Goal: Task Accomplishment & Management: Complete application form

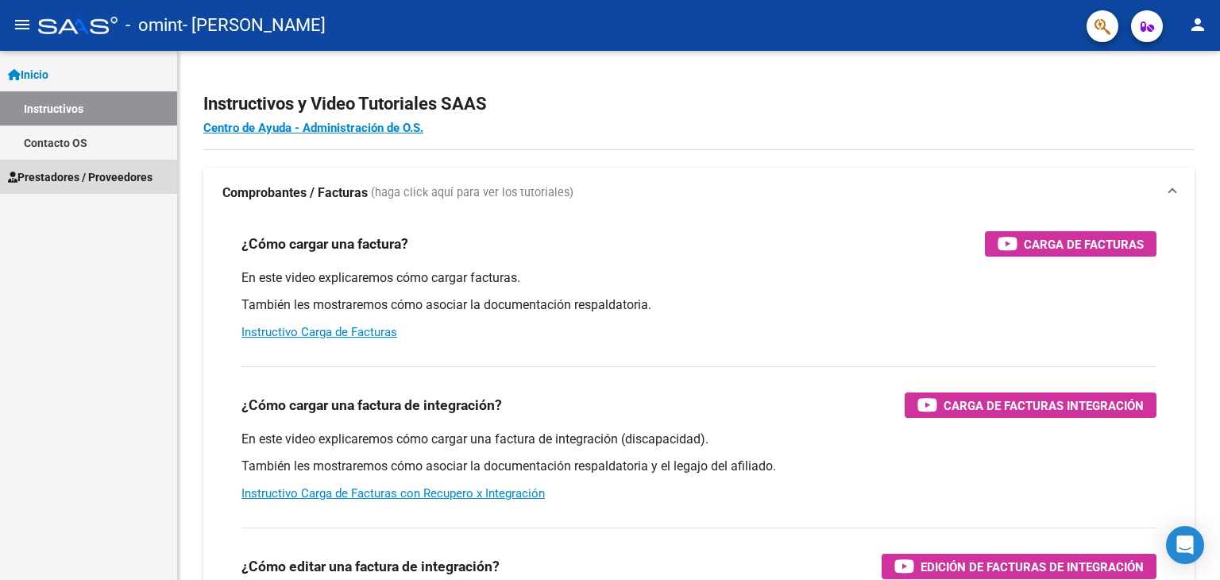
click at [114, 172] on span "Prestadores / Proveedores" at bounding box center [80, 176] width 145 height 17
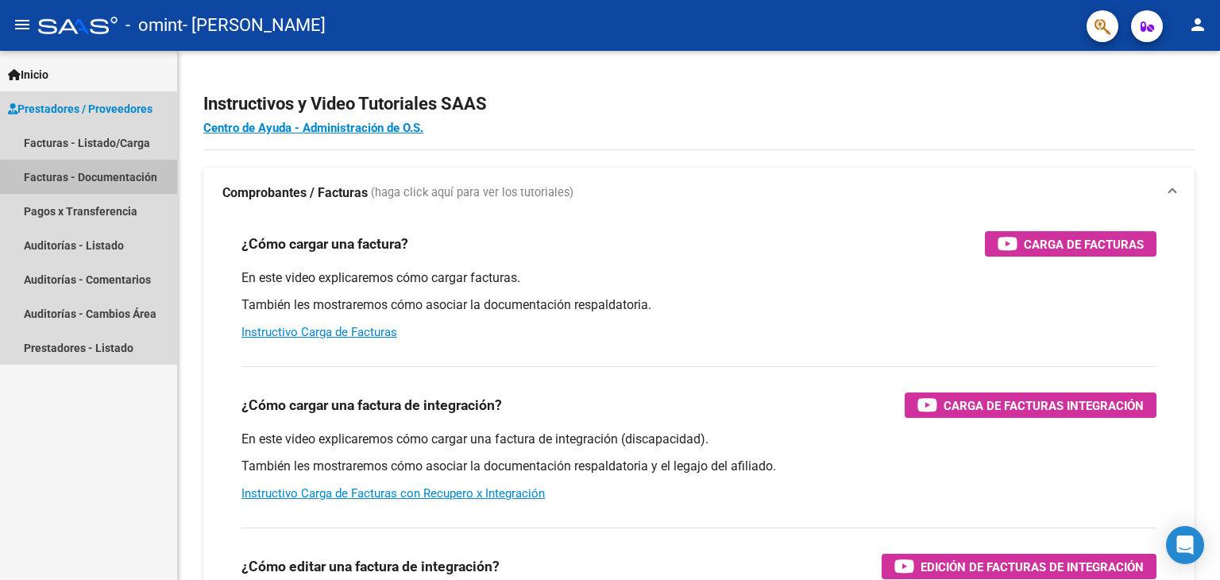
click at [130, 182] on link "Facturas - Documentación" at bounding box center [88, 177] width 177 height 34
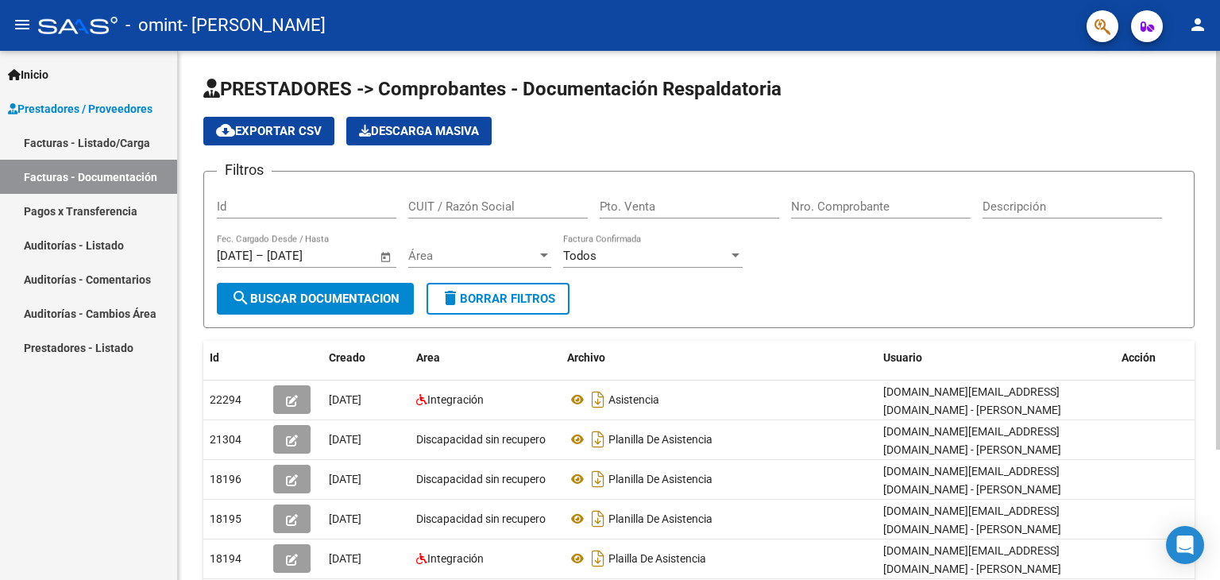
click at [1204, 294] on div "PRESTADORES -> Comprobantes - Documentación Respaldatoria cloud_download Export…" at bounding box center [701, 403] width 1046 height 704
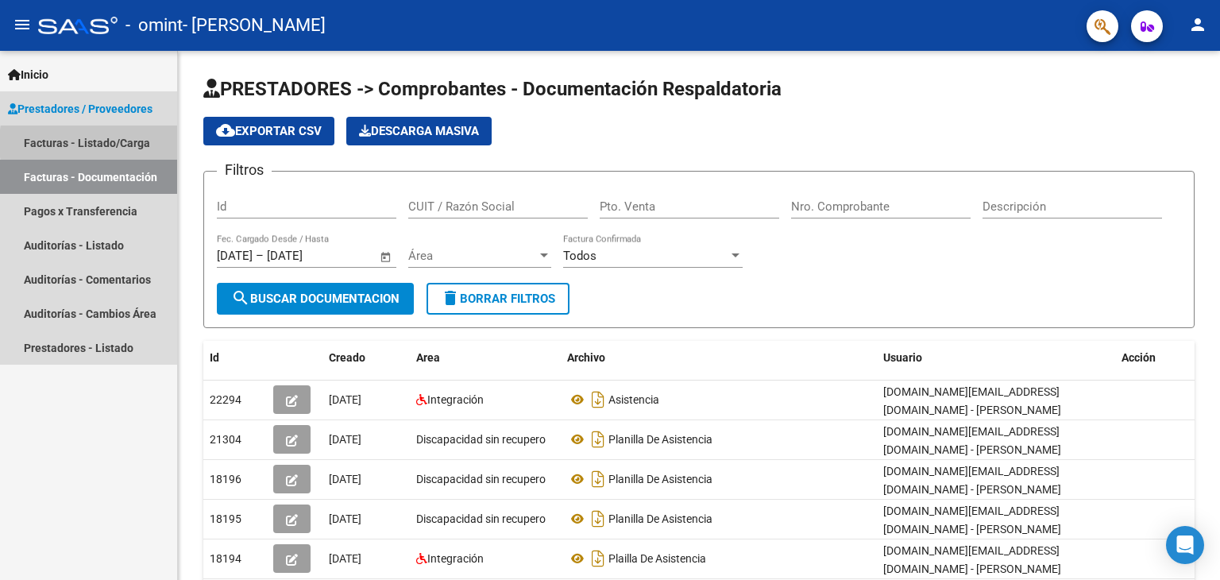
click at [127, 143] on link "Facturas - Listado/Carga" at bounding box center [88, 142] width 177 height 34
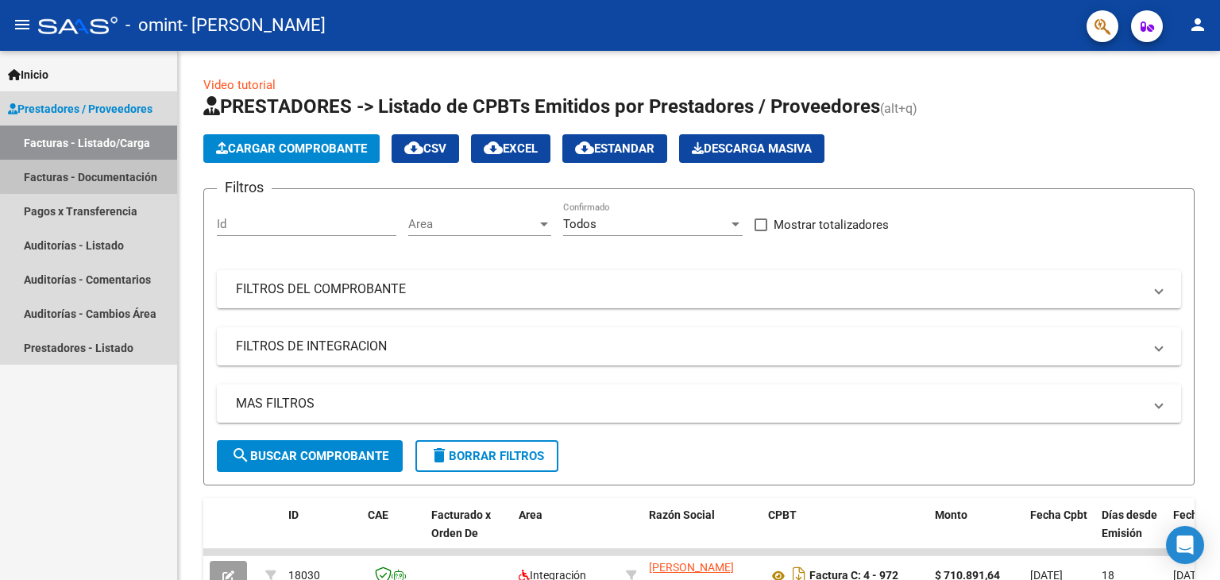
click at [133, 168] on link "Facturas - Documentación" at bounding box center [88, 177] width 177 height 34
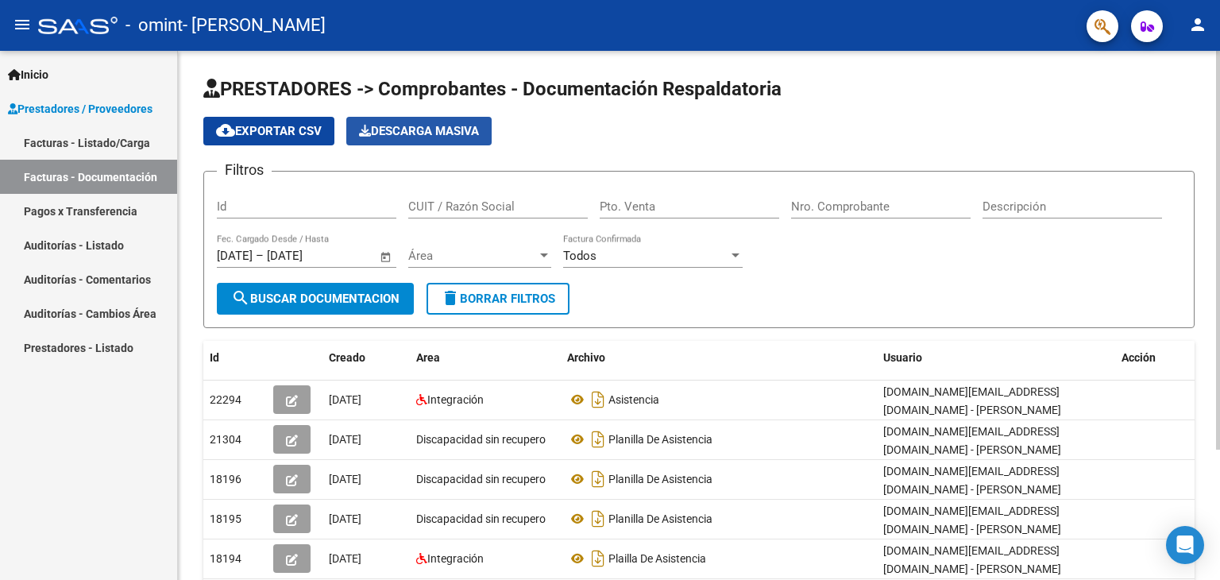
click at [446, 134] on span "Descarga Masiva" at bounding box center [419, 131] width 120 height 14
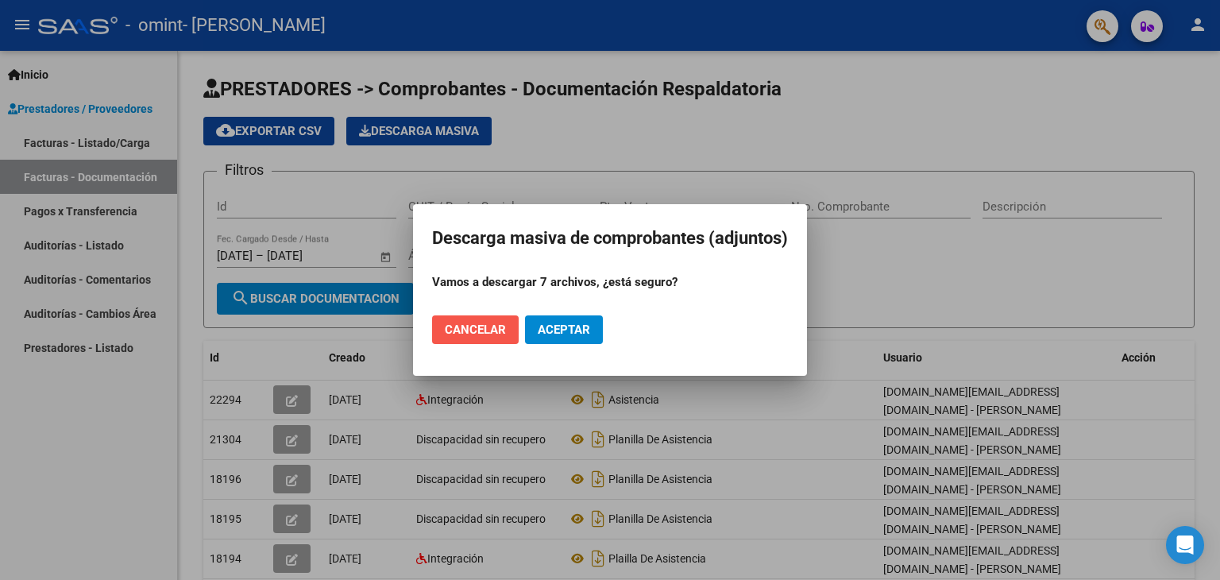
click at [477, 343] on button "Cancelar" at bounding box center [475, 329] width 87 height 29
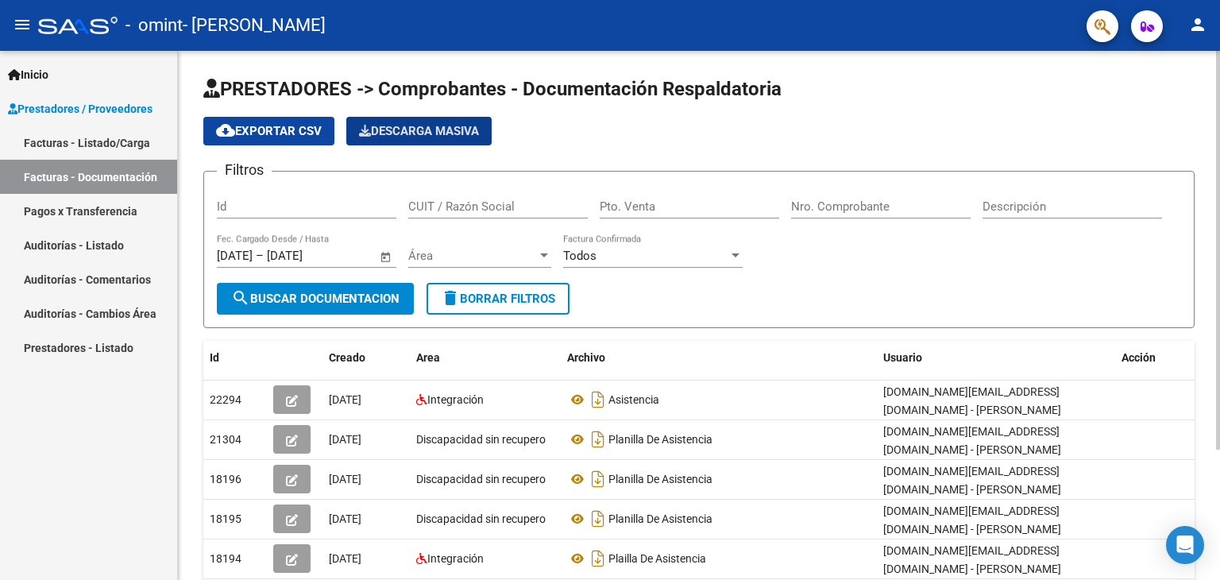
click at [1198, 138] on div "PRESTADORES -> Comprobantes - Documentación Respaldatoria cloud_download Export…" at bounding box center [701, 403] width 1046 height 704
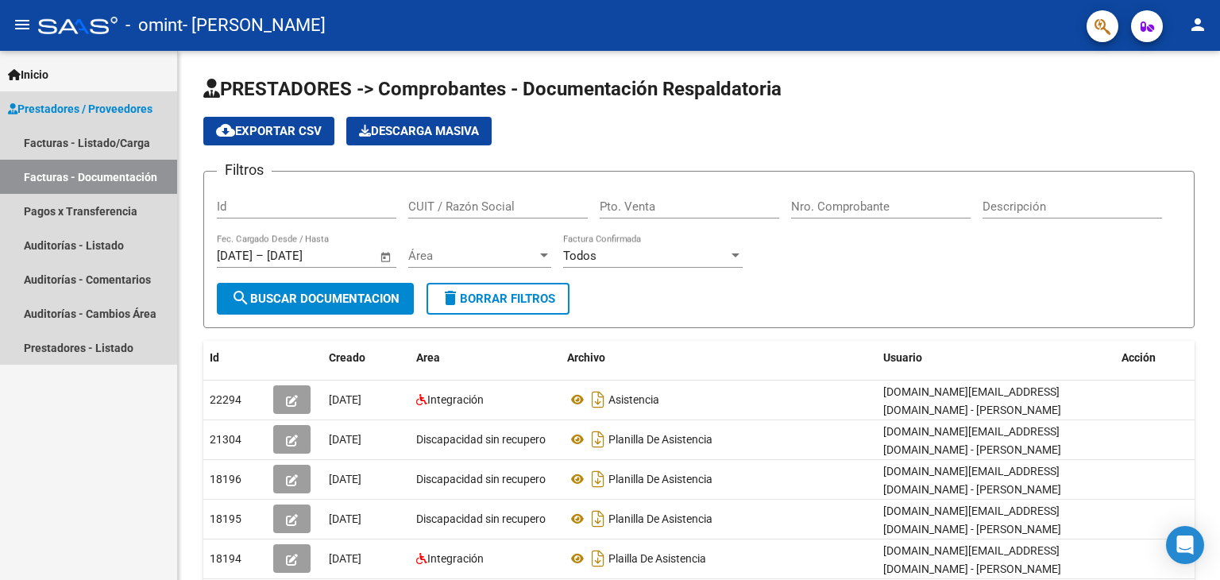
click at [80, 179] on link "Facturas - Documentación" at bounding box center [88, 177] width 177 height 34
click at [93, 145] on link "Facturas - Listado/Carga" at bounding box center [88, 142] width 177 height 34
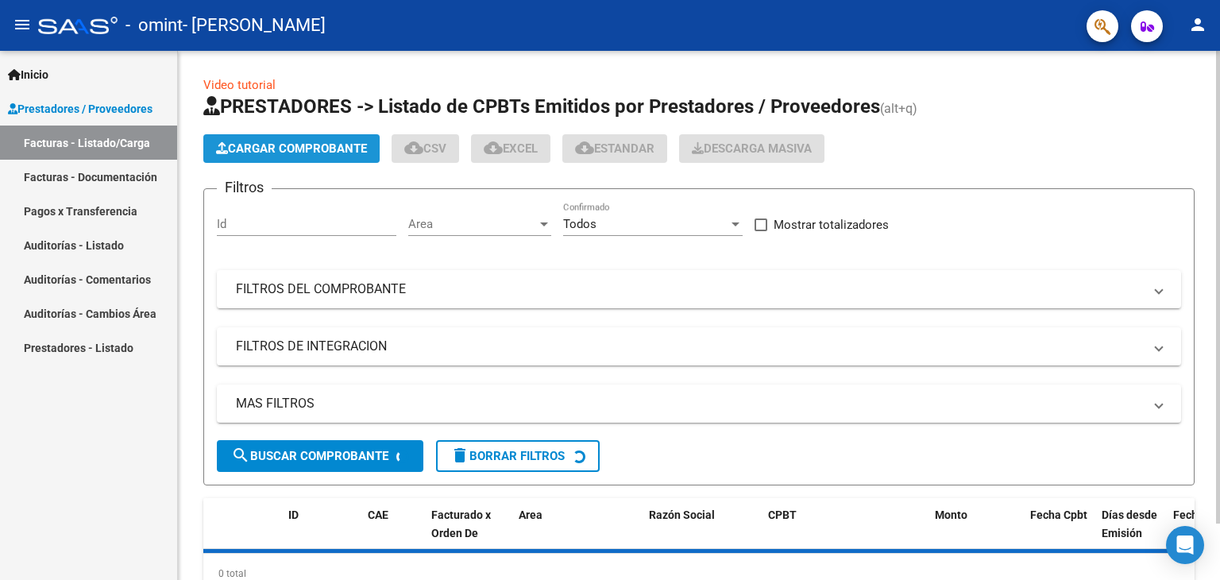
click at [284, 149] on span "Cargar Comprobante" at bounding box center [291, 148] width 151 height 14
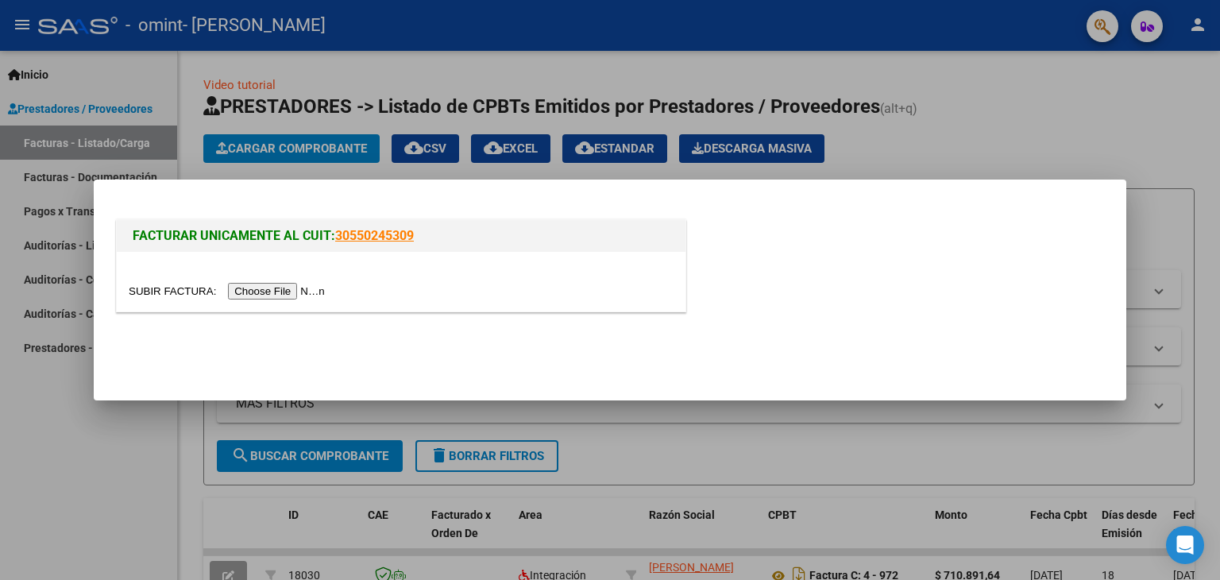
click at [275, 295] on input "file" at bounding box center [229, 291] width 201 height 17
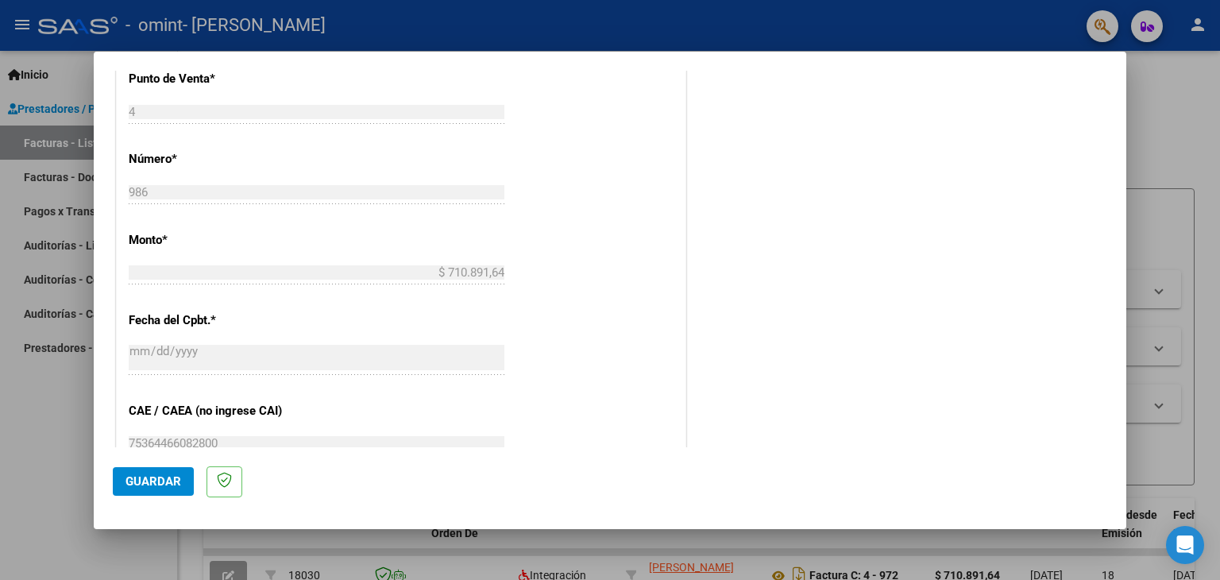
scroll to position [739, 0]
click at [161, 480] on span "Guardar" at bounding box center [153, 481] width 56 height 14
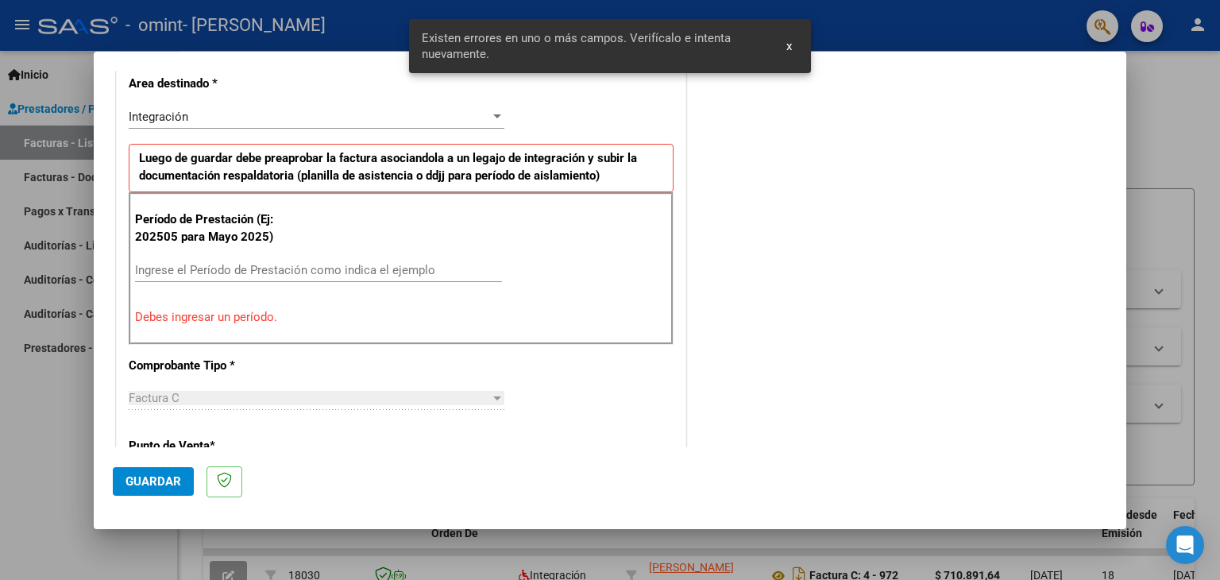
scroll to position [363, 0]
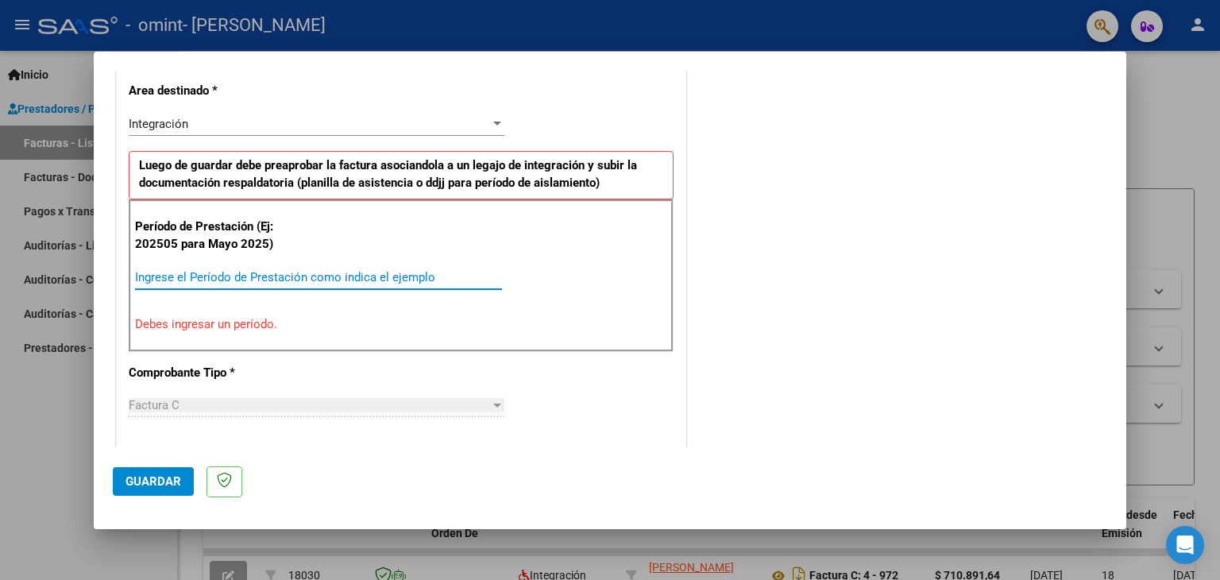
click at [342, 280] on input "Ingrese el Período de Prestación como indica el ejemplo" at bounding box center [318, 277] width 367 height 14
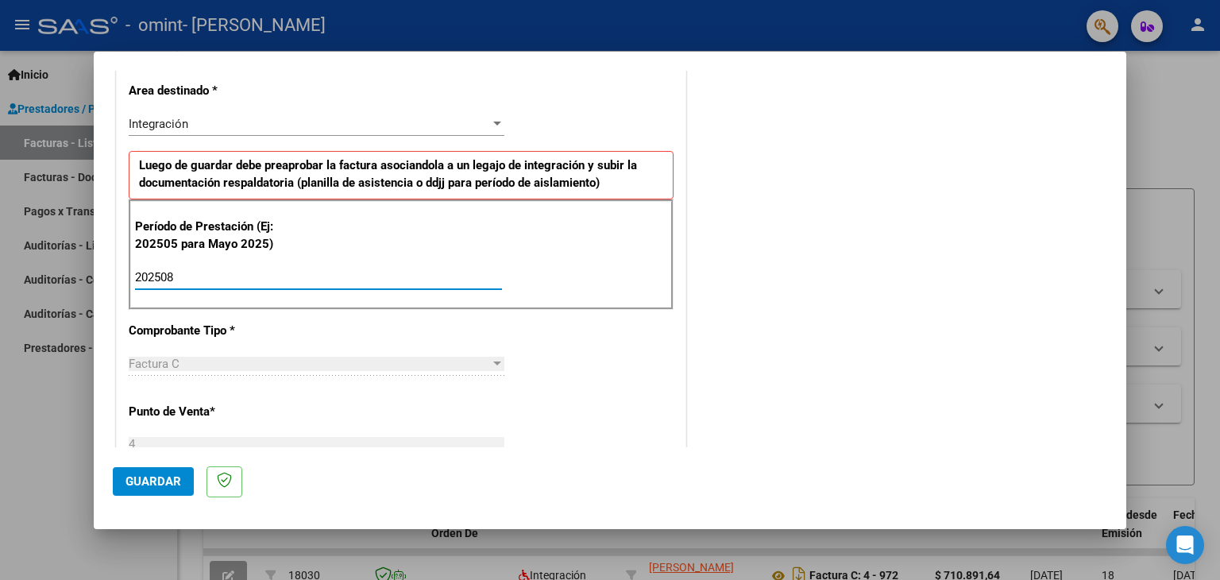
type input "202508"
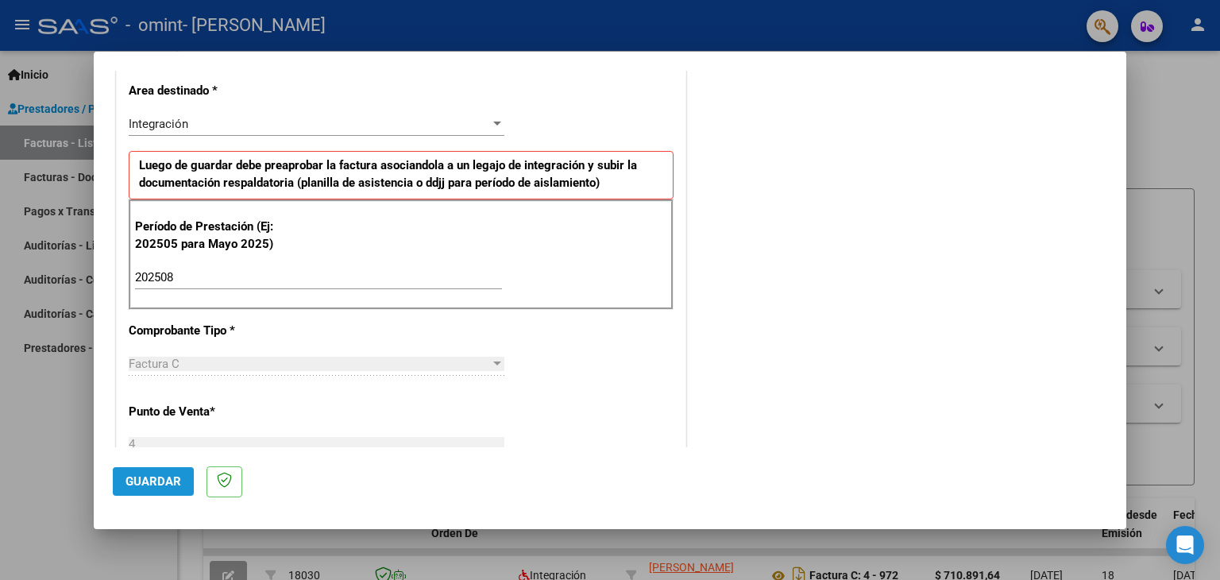
click at [133, 490] on button "Guardar" at bounding box center [153, 481] width 81 height 29
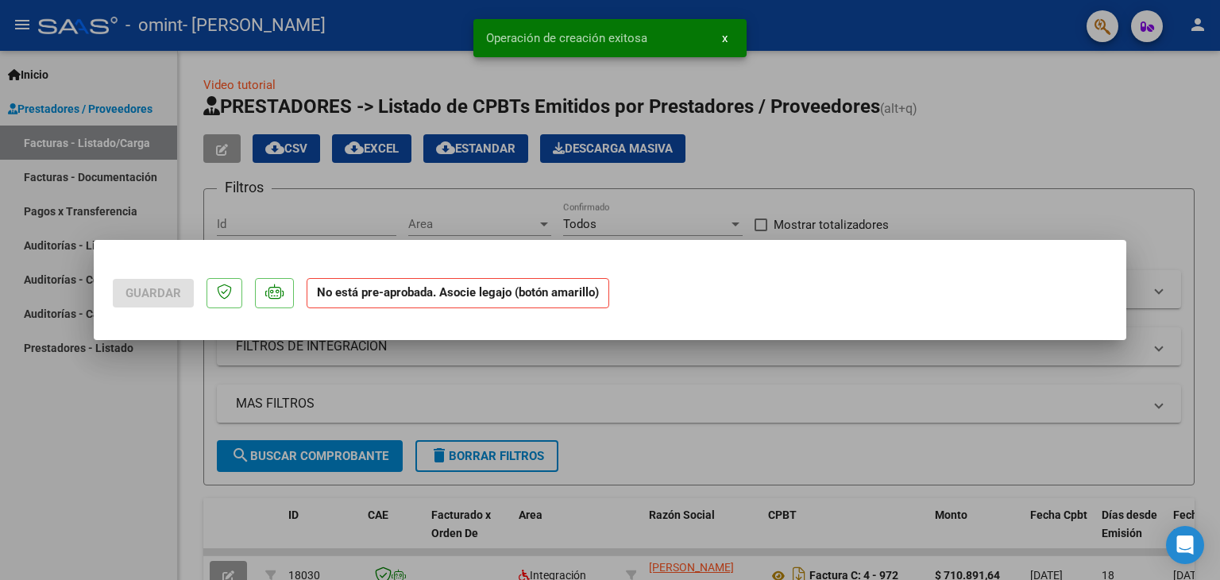
scroll to position [0, 0]
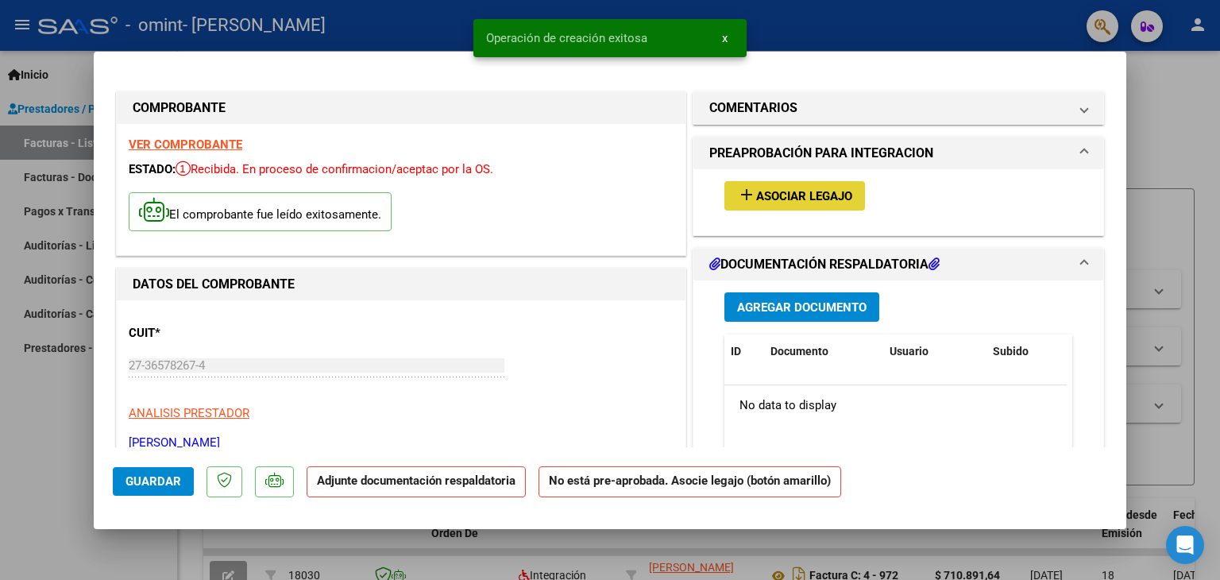
click at [798, 194] on span "Asociar Legajo" at bounding box center [804, 196] width 96 height 14
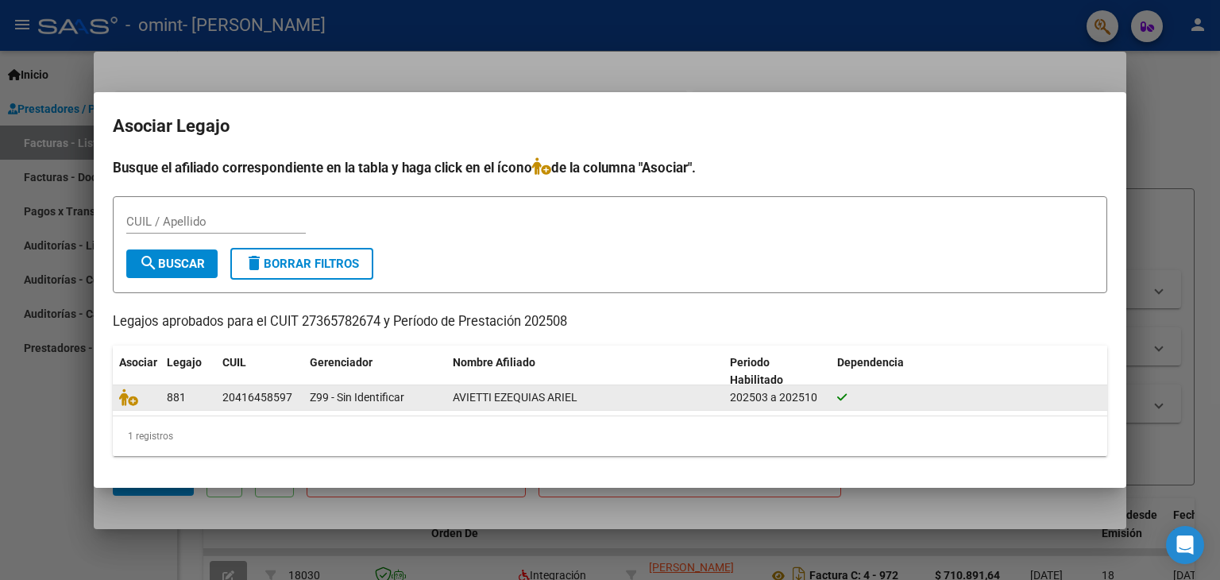
click at [499, 403] on div "AVIETTI EZEQUIAS ARIEL" at bounding box center [585, 397] width 264 height 18
click at [133, 400] on icon at bounding box center [128, 396] width 19 height 17
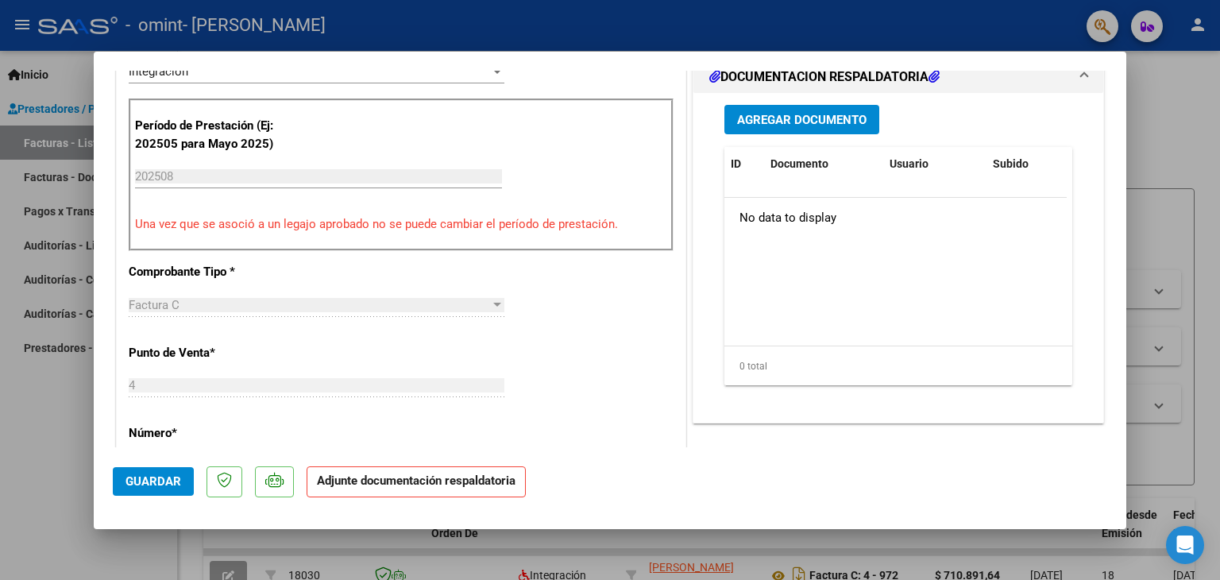
scroll to position [375, 0]
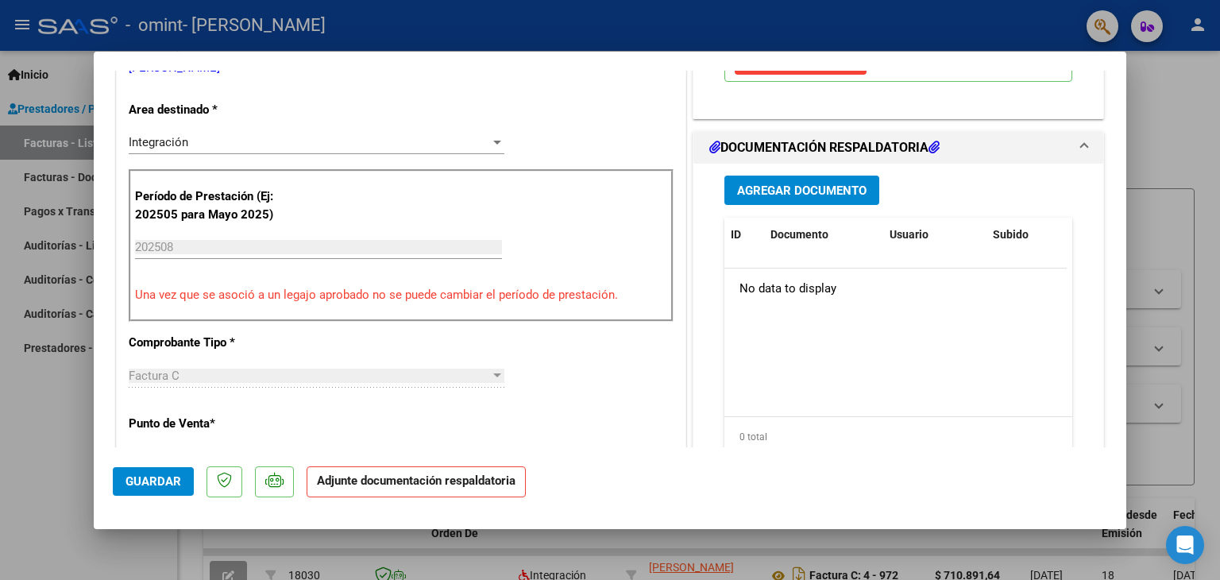
click at [829, 149] on h1 "DOCUMENTACIÓN RESPALDATORIA" at bounding box center [824, 147] width 230 height 19
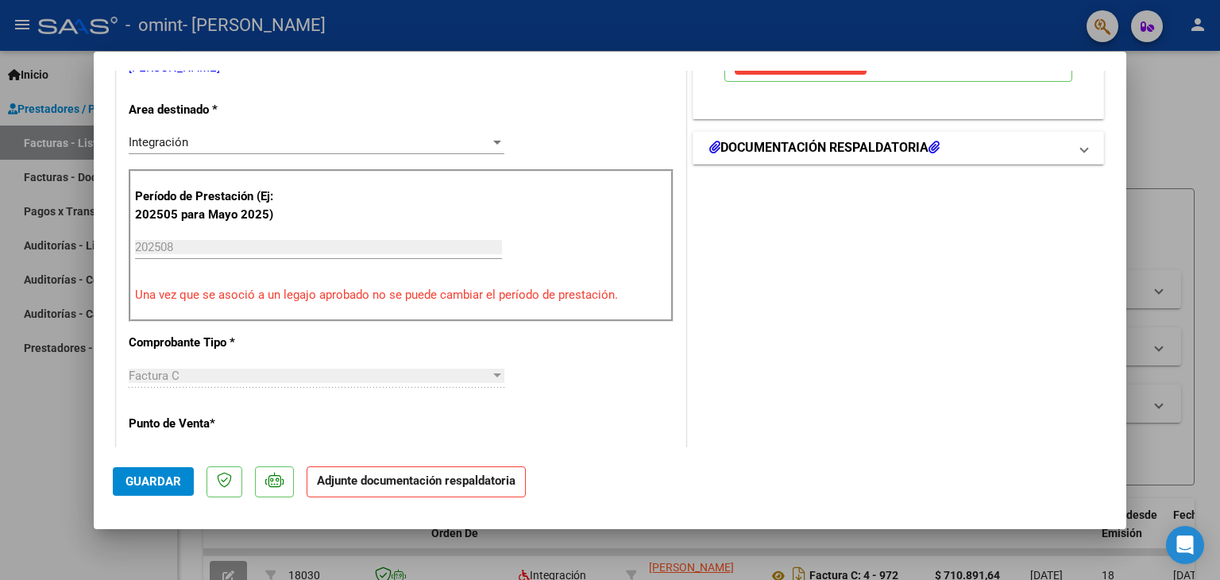
click at [931, 141] on icon at bounding box center [933, 147] width 11 height 13
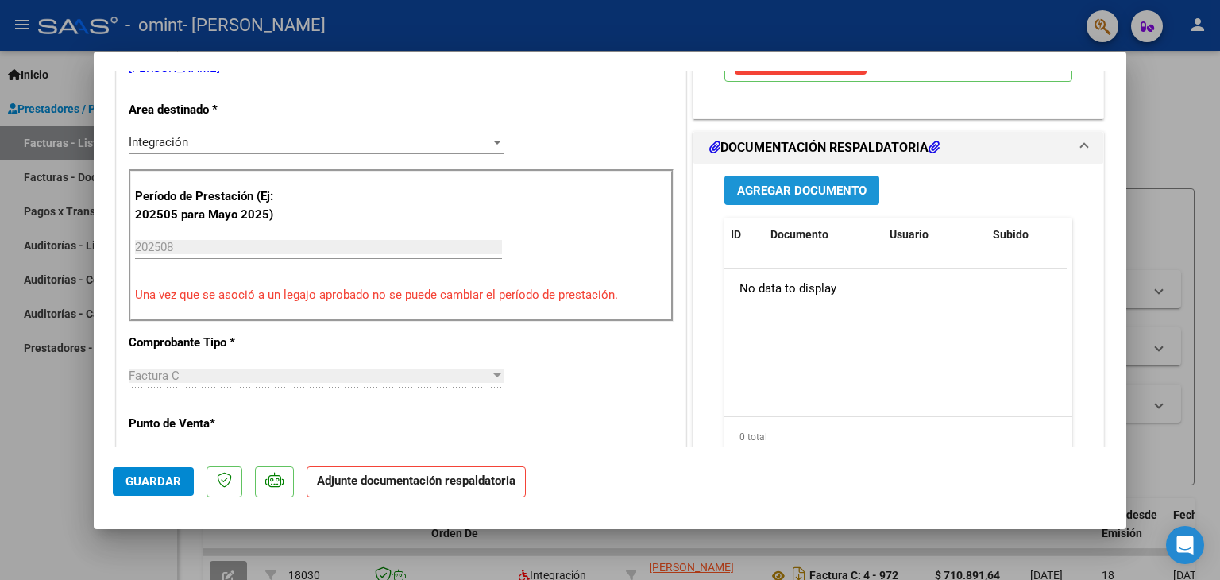
click at [816, 191] on span "Agregar Documento" at bounding box center [801, 190] width 129 height 14
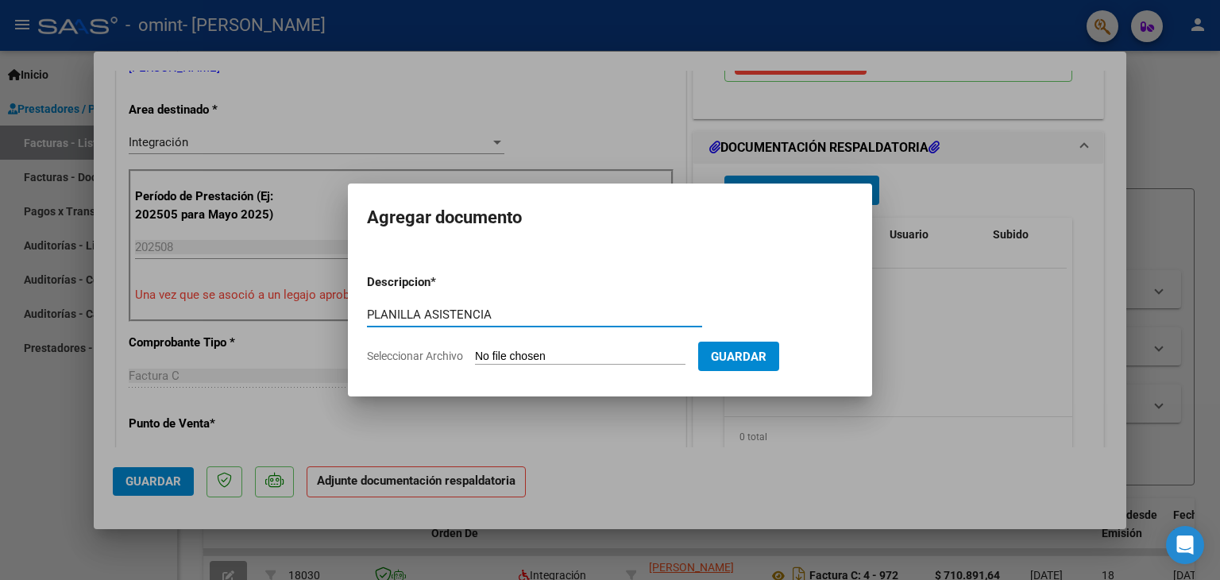
type input "PLANILLA ASISTENCIA"
click at [599, 351] on input "Seleccionar Archivo" at bounding box center [580, 356] width 210 height 15
click at [549, 358] on input "Seleccionar Archivo" at bounding box center [580, 356] width 210 height 15
type input "C:\fakepath\asis Avientti.pdf"
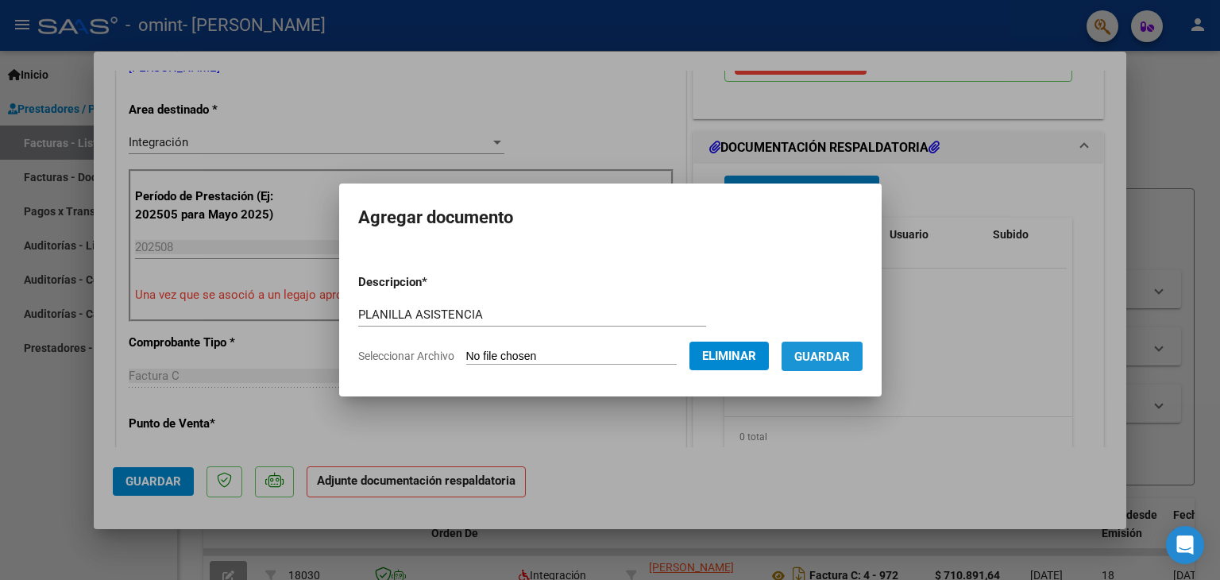
click at [835, 361] on span "Guardar" at bounding box center [822, 356] width 56 height 14
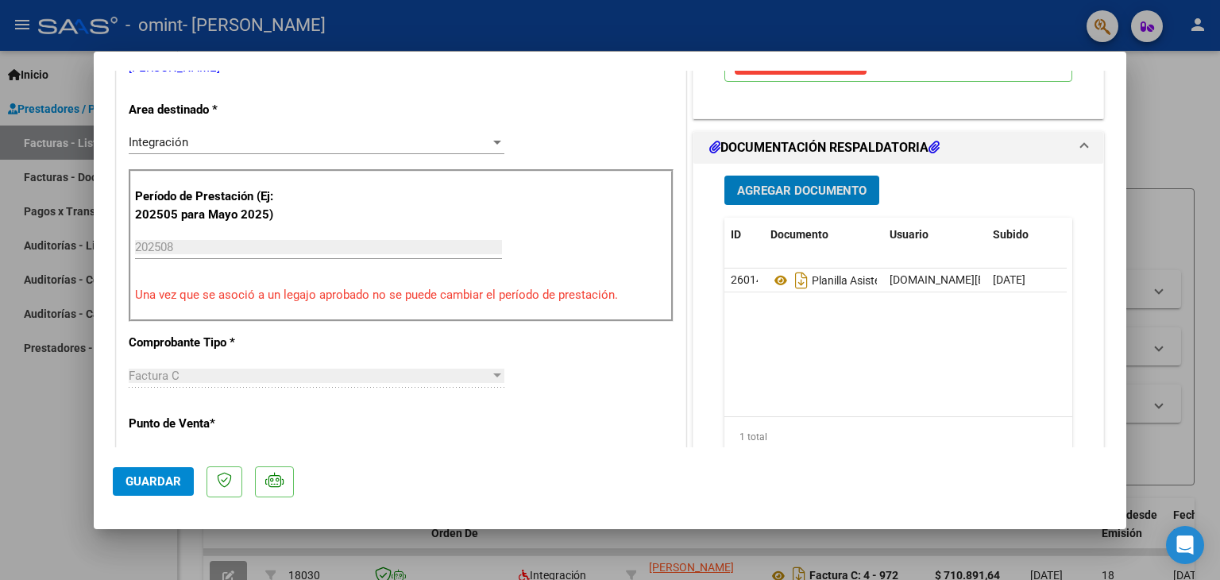
scroll to position [46, 0]
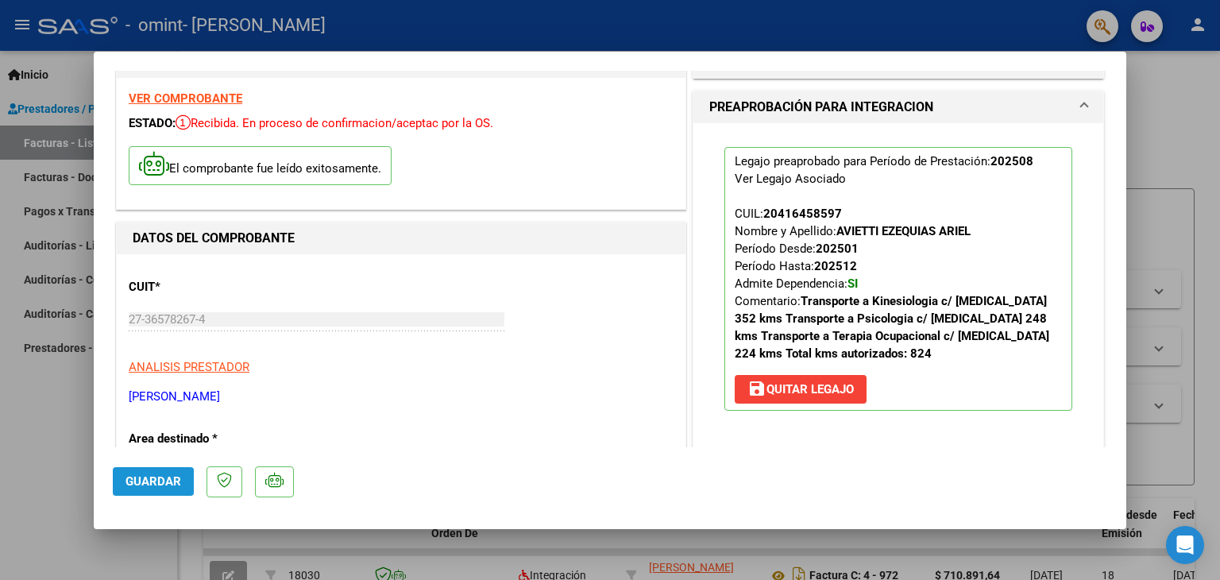
click at [142, 493] on button "Guardar" at bounding box center [153, 481] width 81 height 29
